Goal: Task Accomplishment & Management: Manage account settings

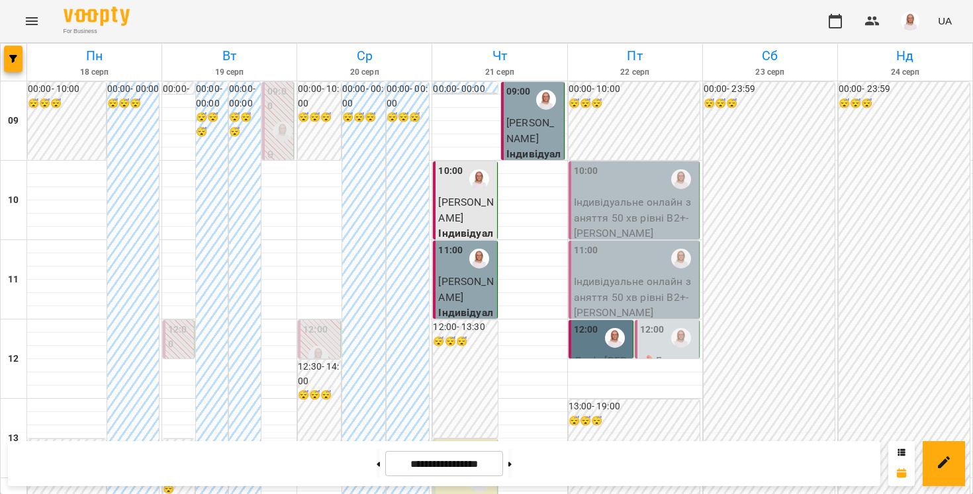
scroll to position [759, 0]
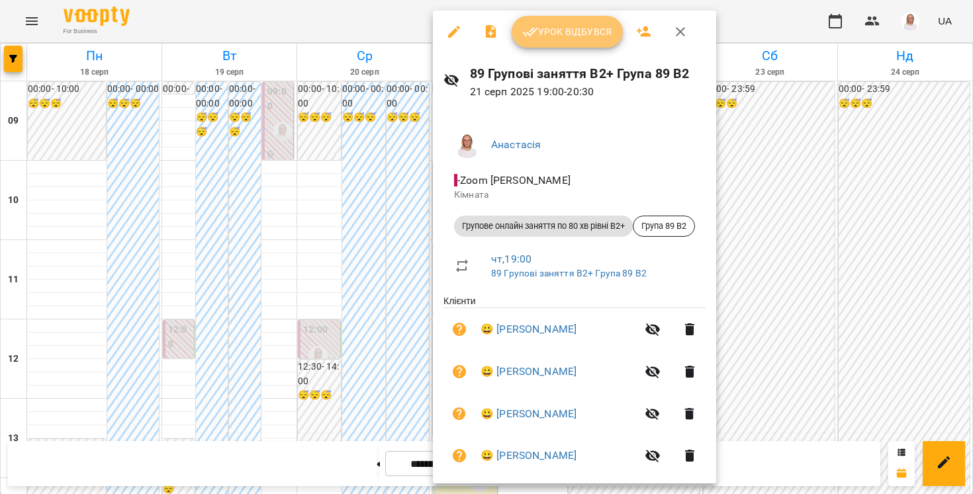
click at [553, 24] on span "Урок відбувся" at bounding box center [567, 32] width 90 height 16
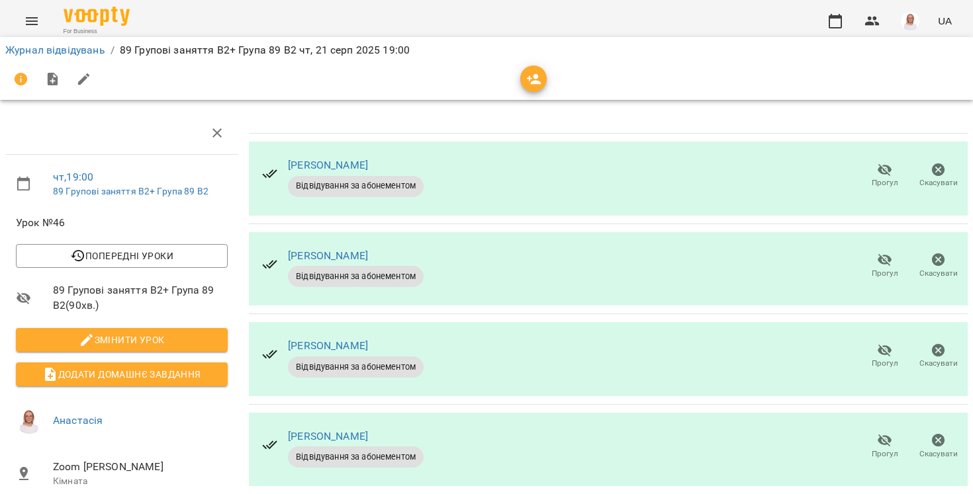
scroll to position [87, 0]
click at [73, 52] on link "Журнал відвідувань" at bounding box center [55, 50] width 100 height 13
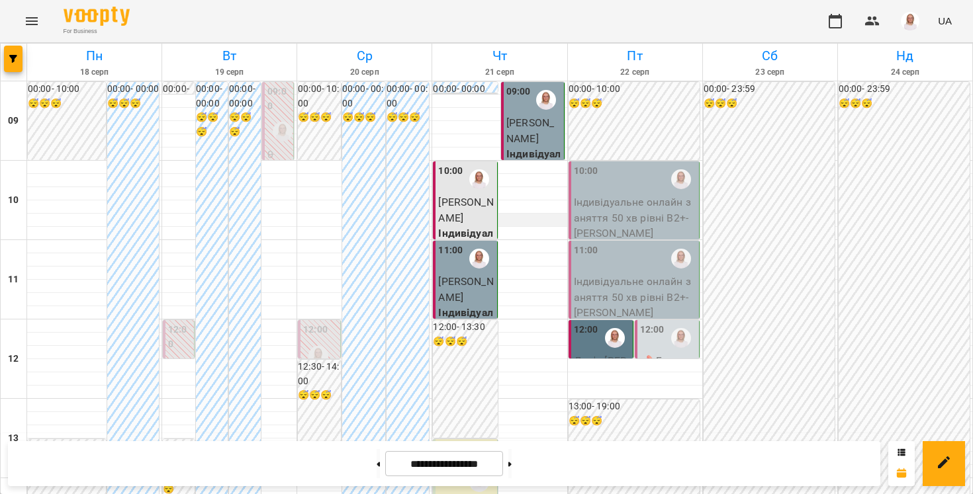
scroll to position [759, 0]
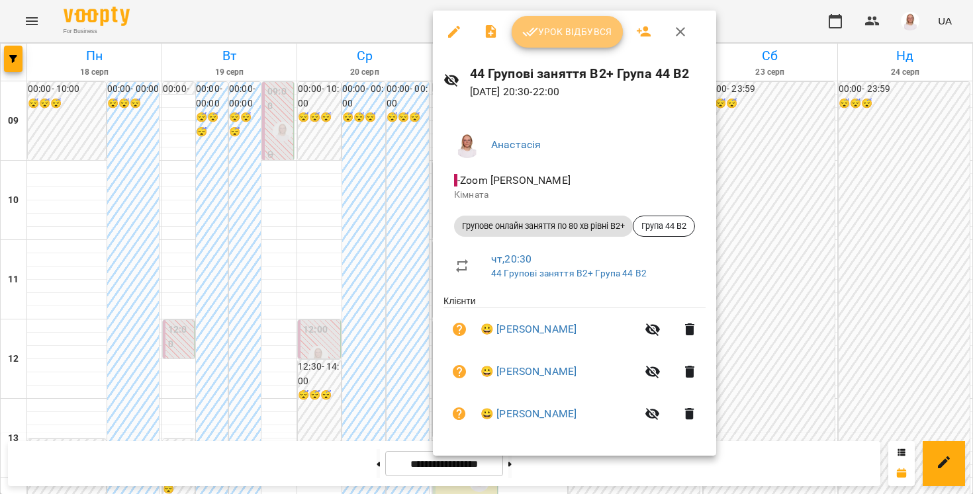
click at [563, 47] on button "Урок відбувся" at bounding box center [567, 32] width 111 height 32
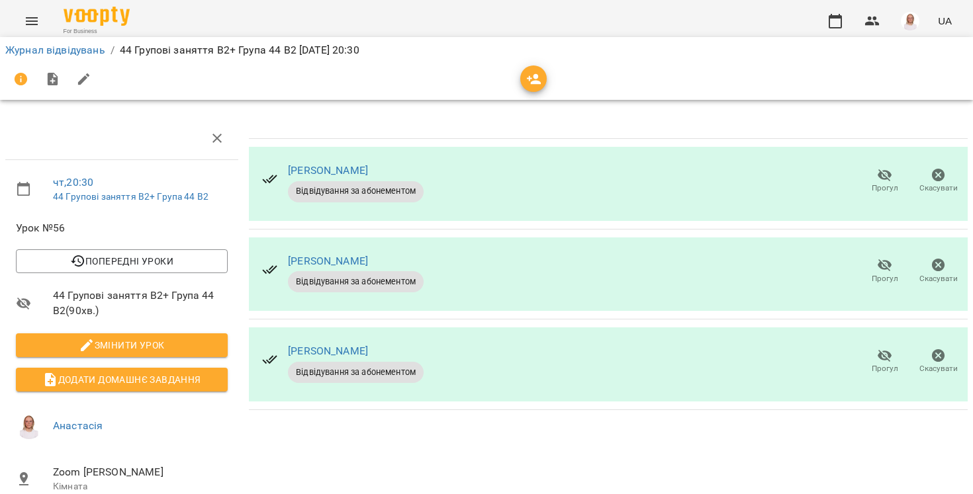
click at [886, 357] on icon "button" at bounding box center [885, 356] width 15 height 13
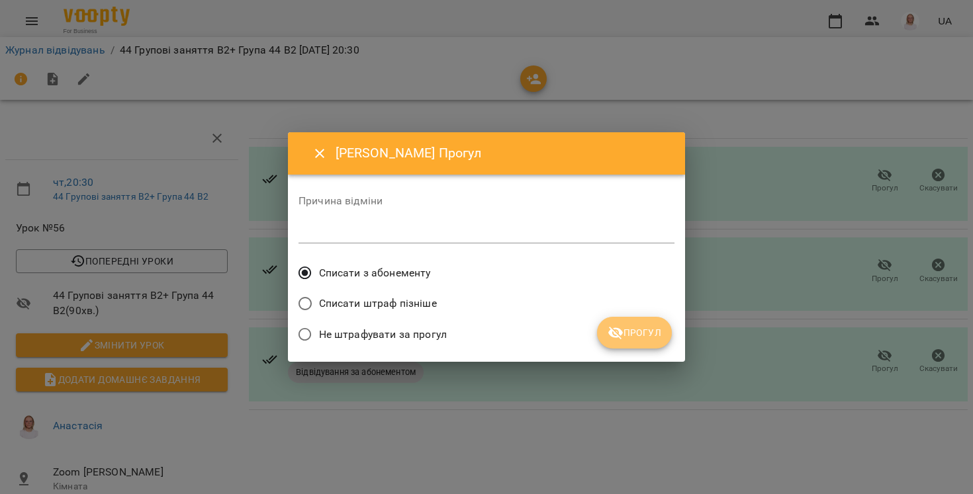
click at [643, 334] on span "Прогул" at bounding box center [635, 333] width 54 height 16
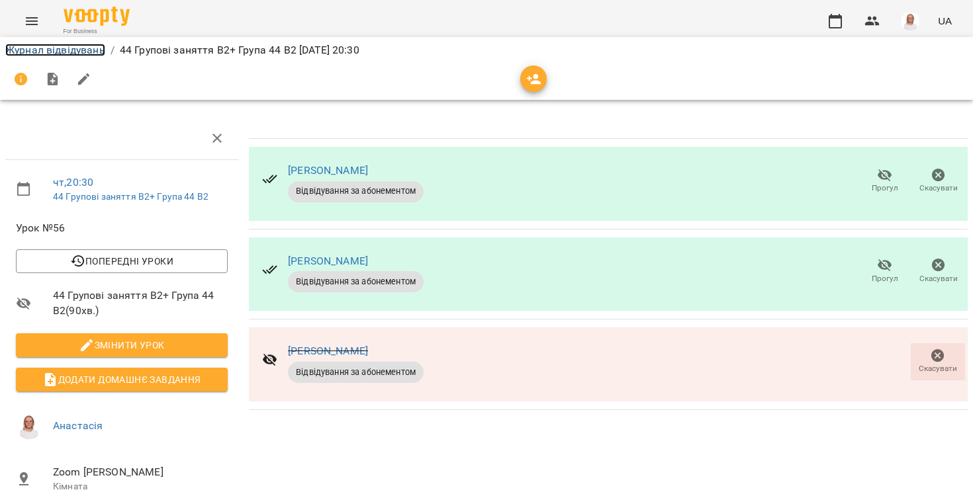
click at [80, 47] on link "Журнал відвідувань" at bounding box center [55, 50] width 100 height 13
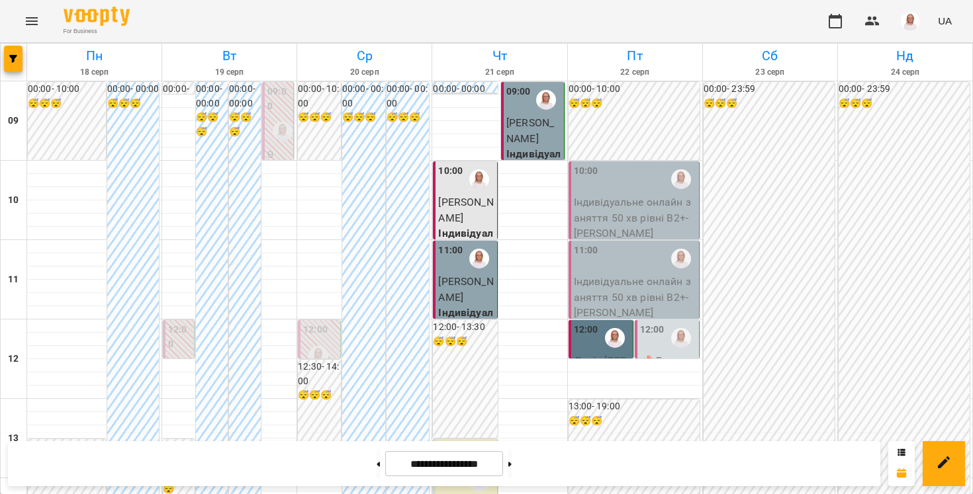
scroll to position [759, 0]
